Goal: Task Accomplishment & Management: Use online tool/utility

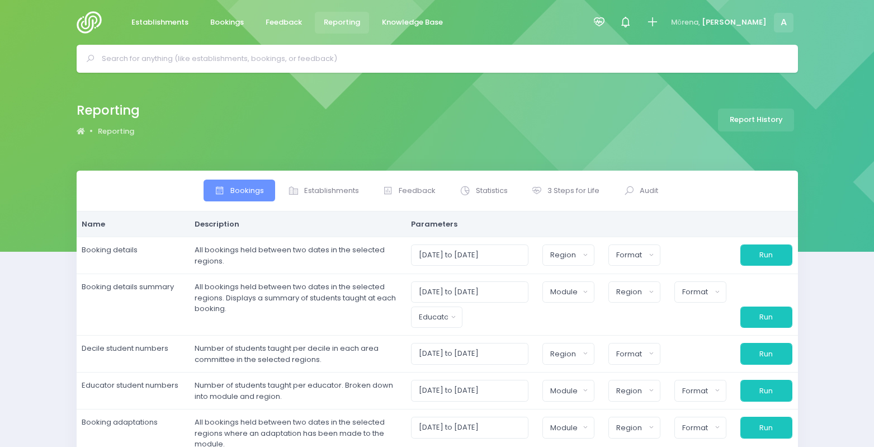
select select
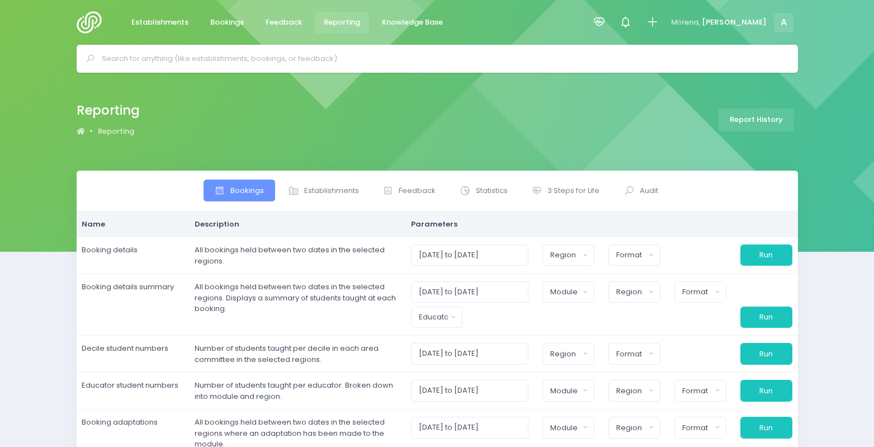
select select
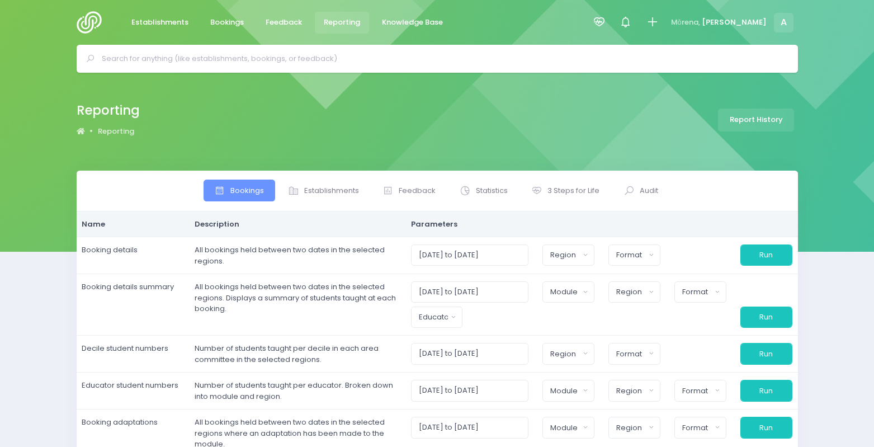
select select
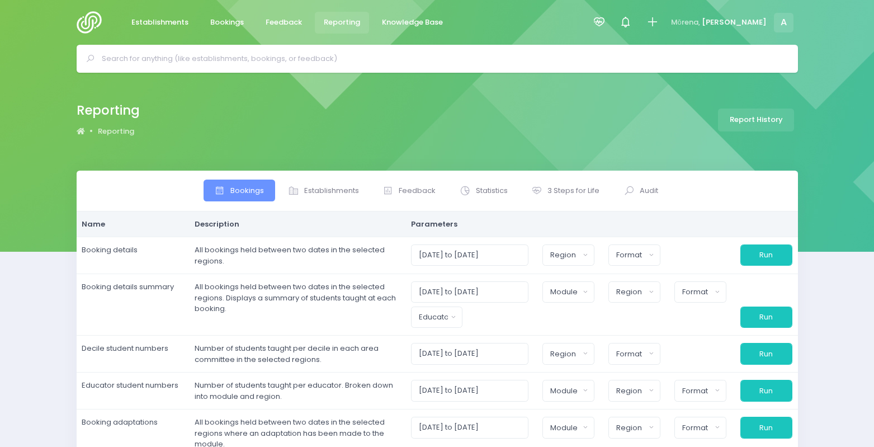
select select
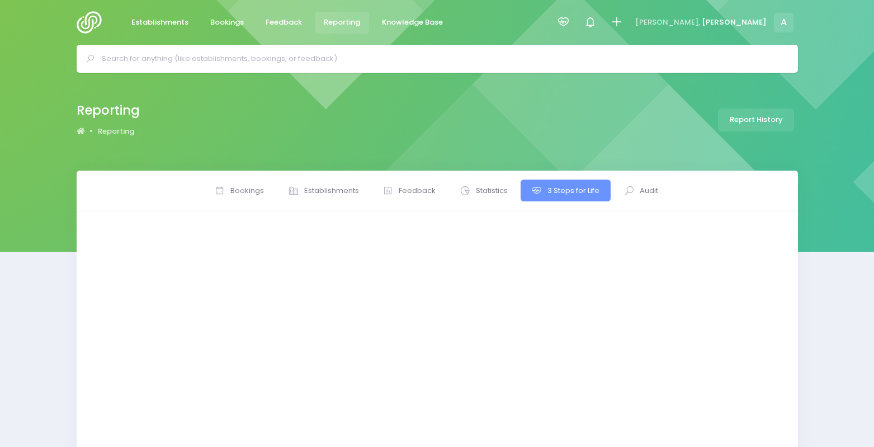
select select
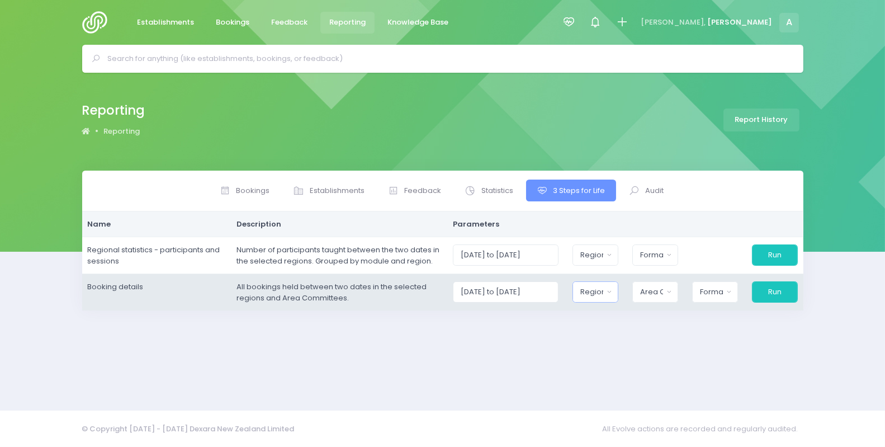
click at [590, 295] on div "Region" at bounding box center [591, 291] width 23 height 11
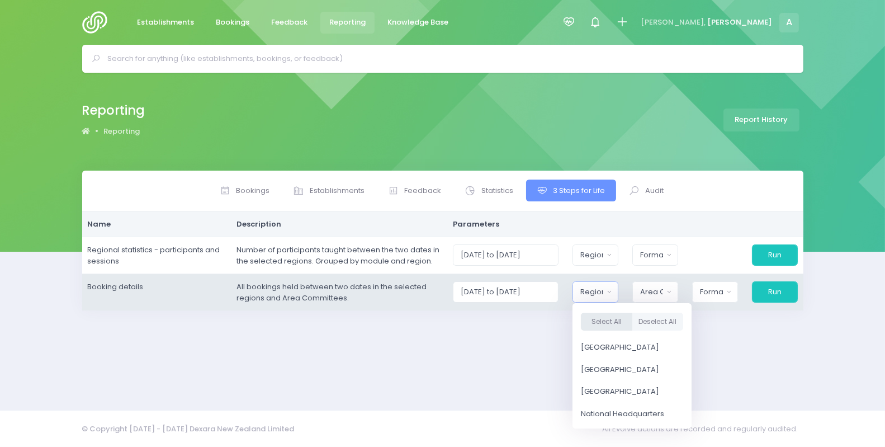
click at [609, 330] on div "Select All Deselect All" at bounding box center [631, 322] width 119 height 30
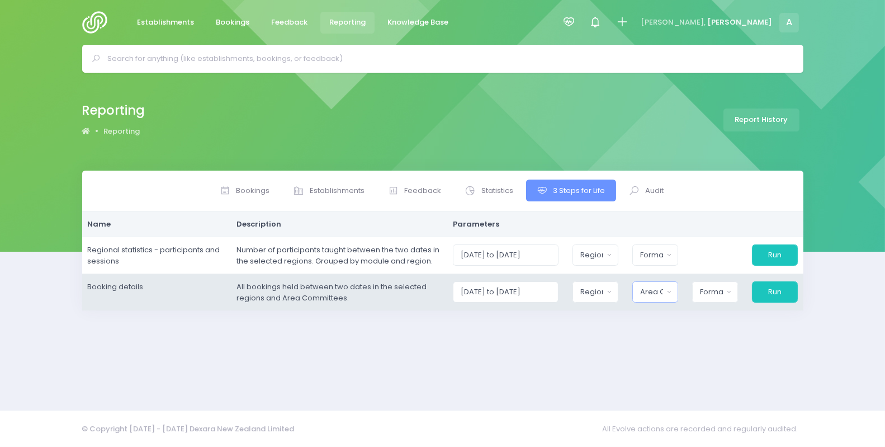
click at [657, 290] on div "Area Committee" at bounding box center [651, 291] width 23 height 11
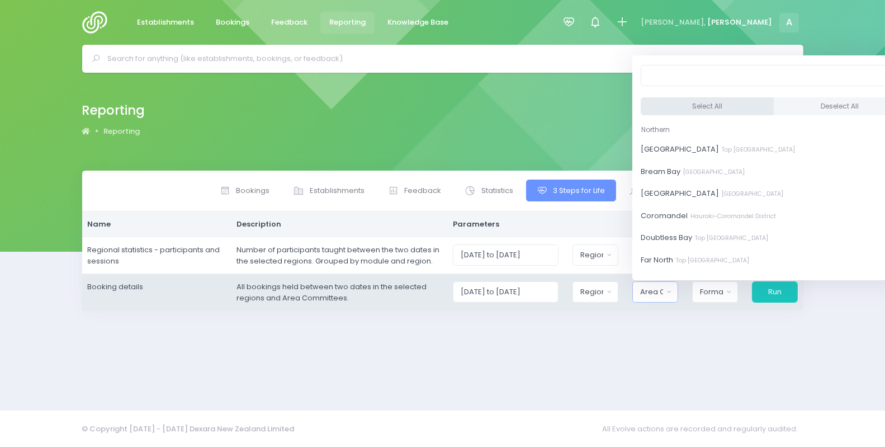
click at [667, 106] on button "Select All" at bounding box center [707, 106] width 133 height 18
select select "[GEOGRAPHIC_DATA]"
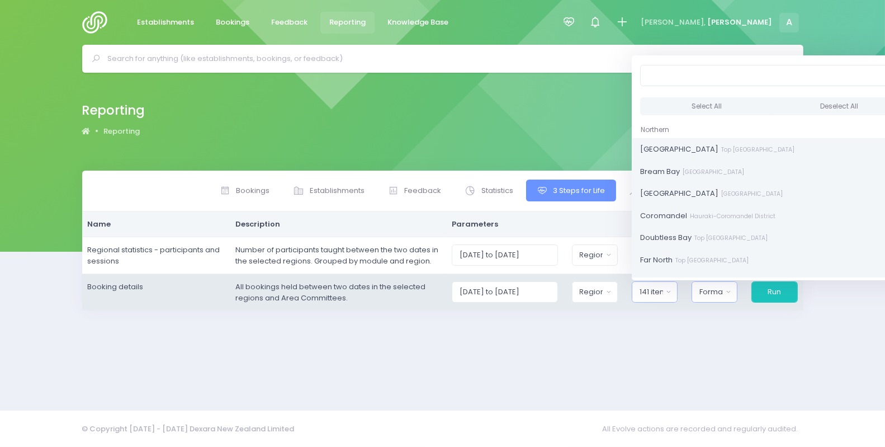
click at [720, 290] on div "Format" at bounding box center [710, 291] width 23 height 11
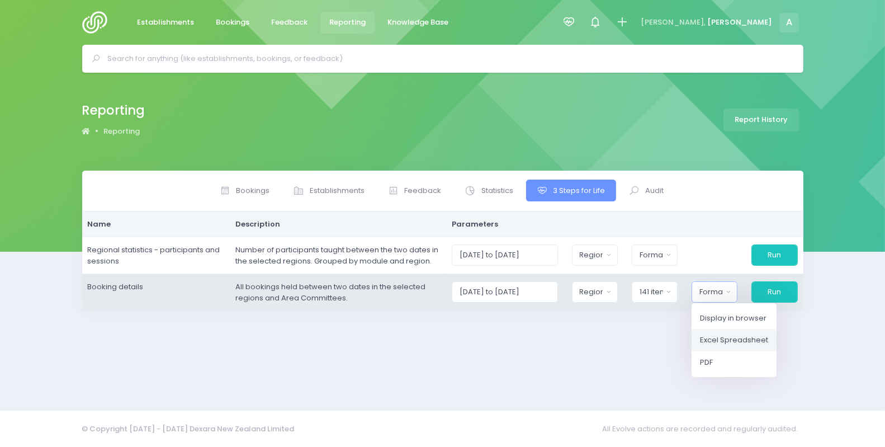
click at [723, 337] on span "Excel Spreadsheet" at bounding box center [734, 339] width 68 height 11
select select "excel"
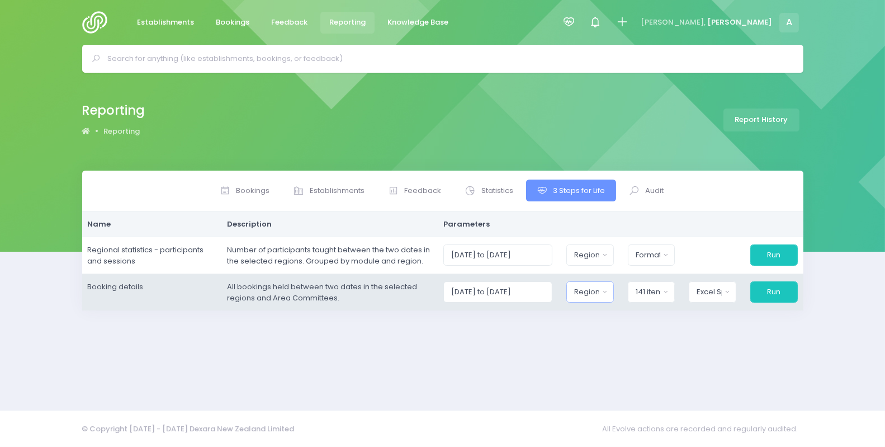
click at [599, 289] on div "Region" at bounding box center [586, 291] width 25 height 11
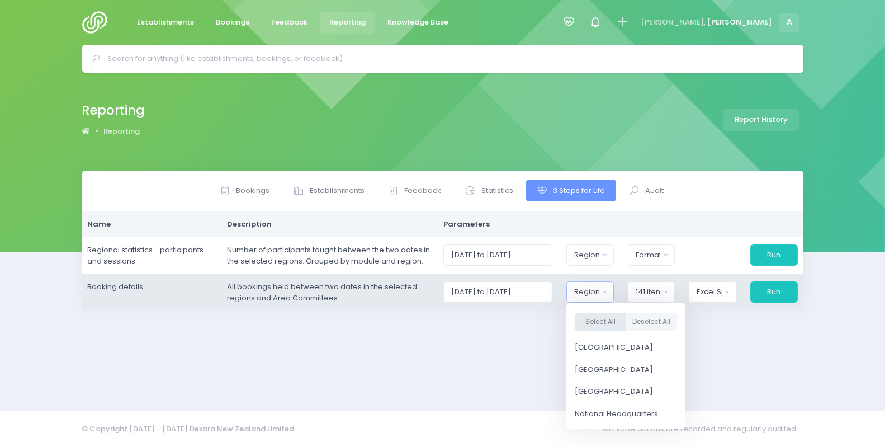
click at [613, 323] on button "Select All" at bounding box center [600, 321] width 51 height 18
select select "Northern"
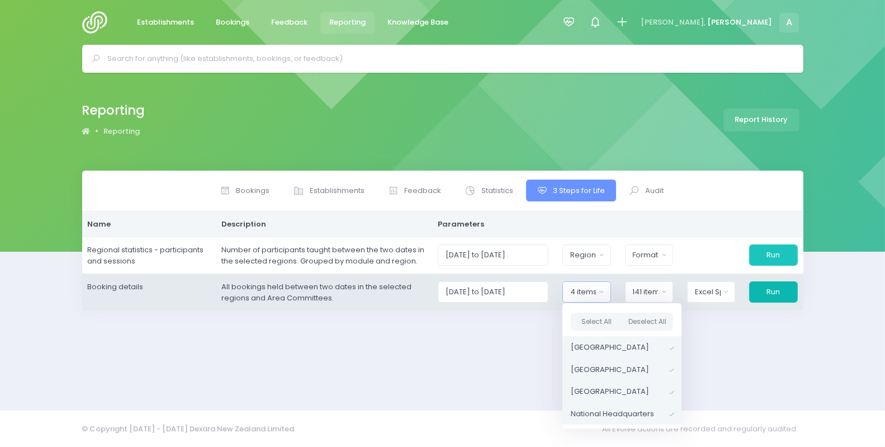
click at [779, 288] on button "Run" at bounding box center [773, 291] width 48 height 21
